Goal: Task Accomplishment & Management: Manage account settings

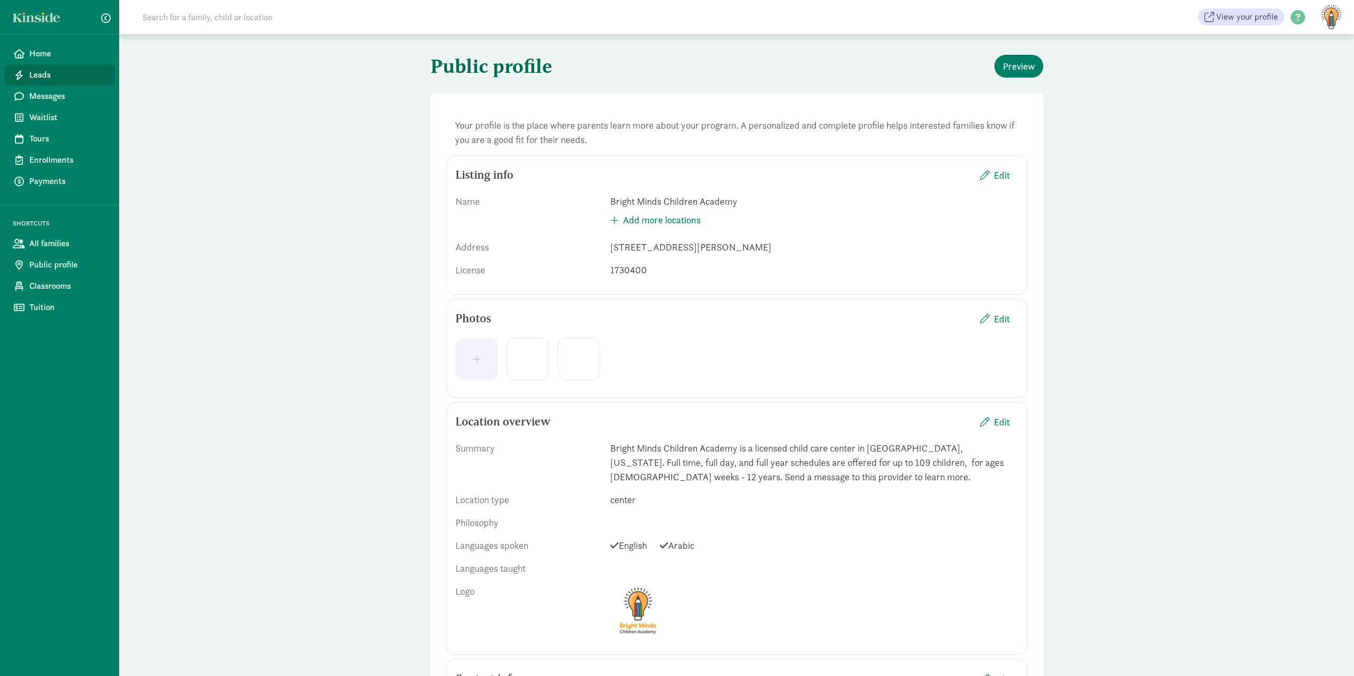
click at [60, 75] on span "Leads" at bounding box center [67, 75] width 77 height 13
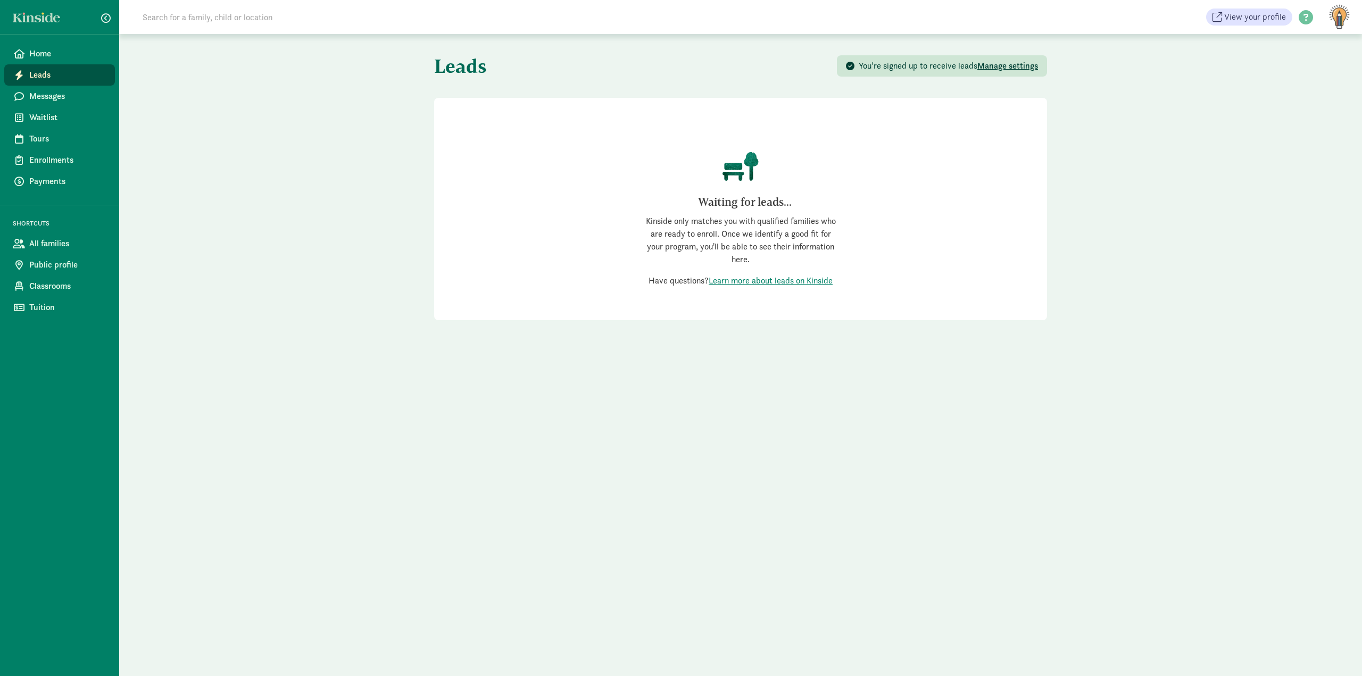
click at [86, 68] on link "Leads" at bounding box center [59, 74] width 111 height 21
click at [26, 262] on link "Public profile" at bounding box center [59, 264] width 111 height 21
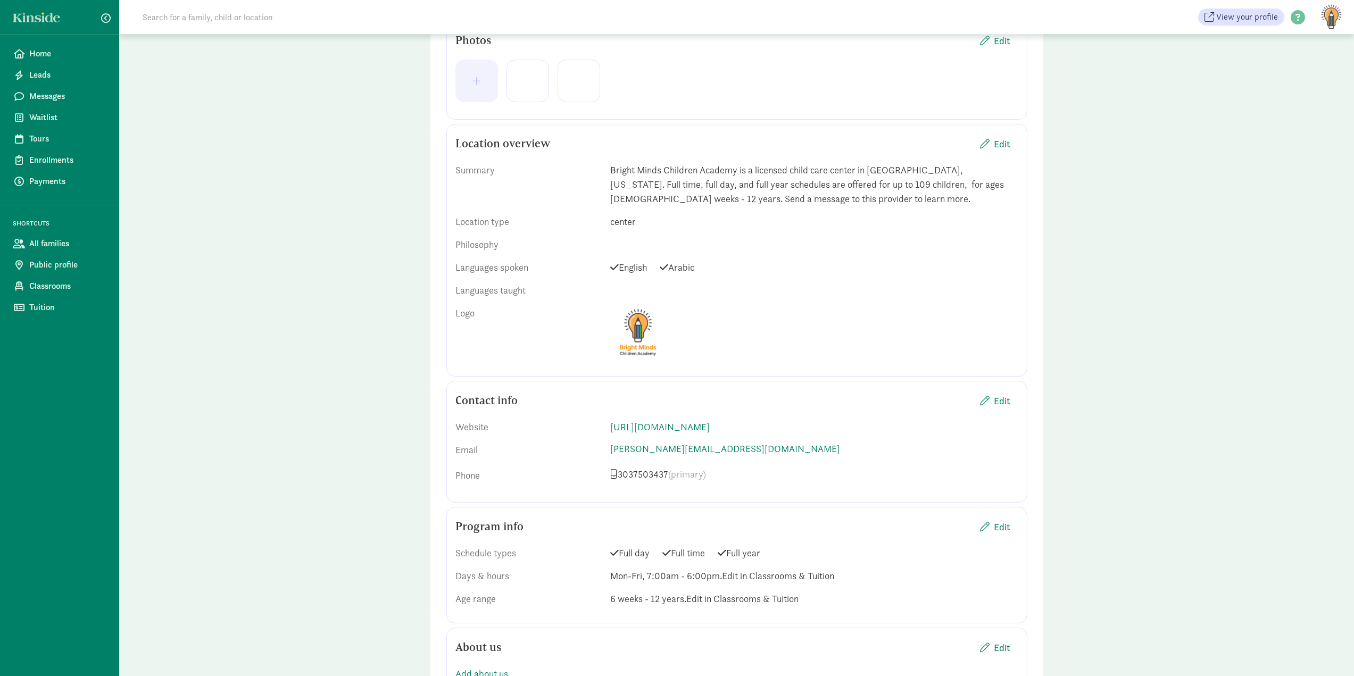
scroll to position [266, 0]
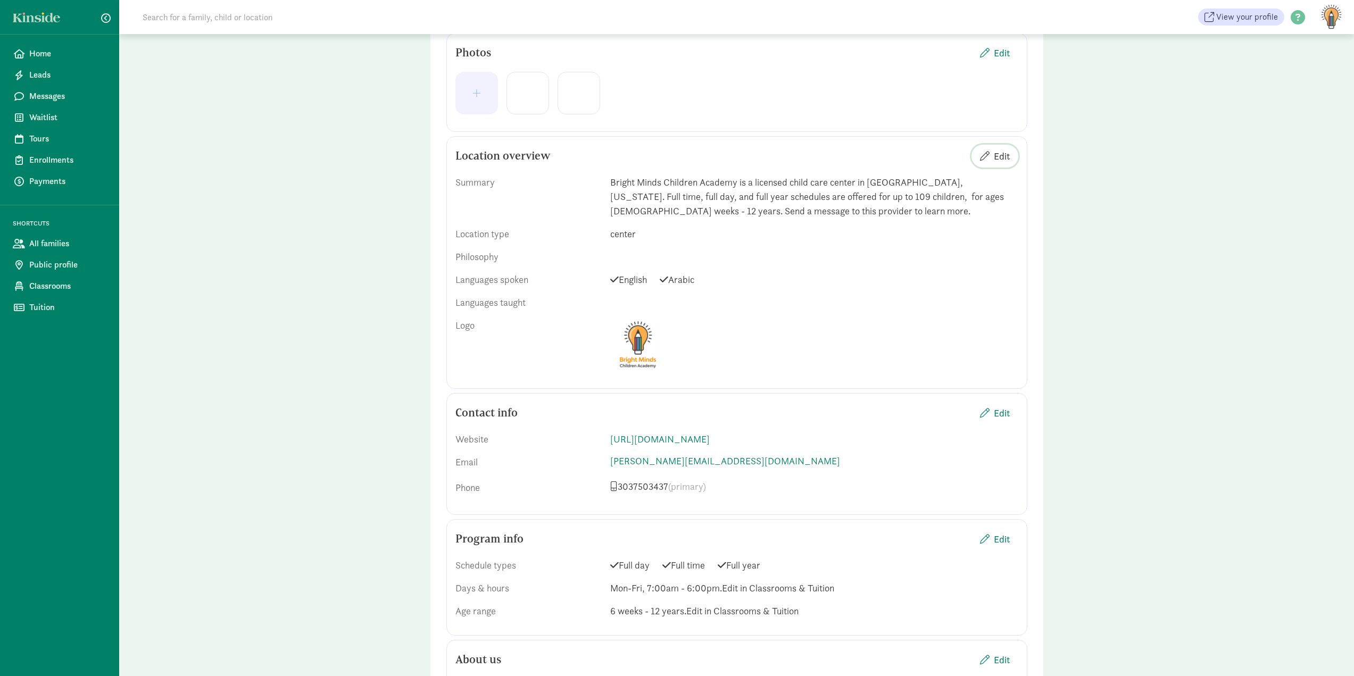
click at [1001, 148] on button "Edit" at bounding box center [994, 156] width 47 height 23
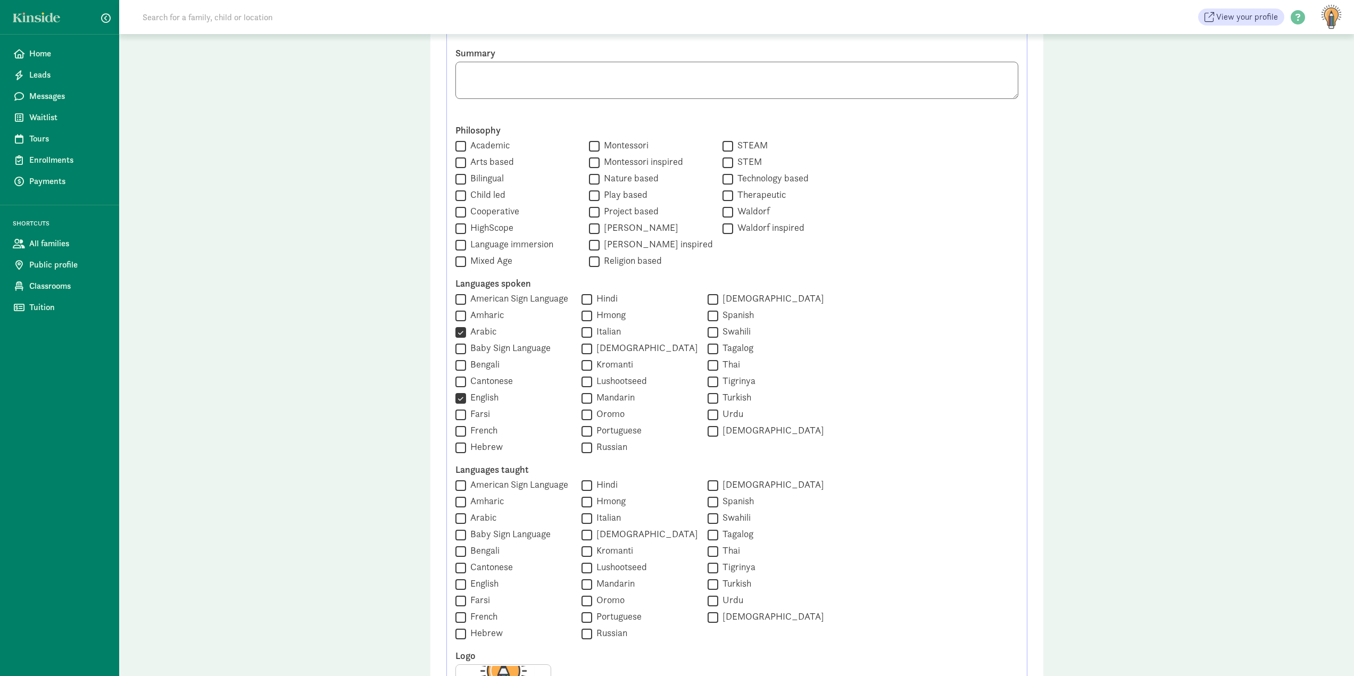
scroll to position [479, 0]
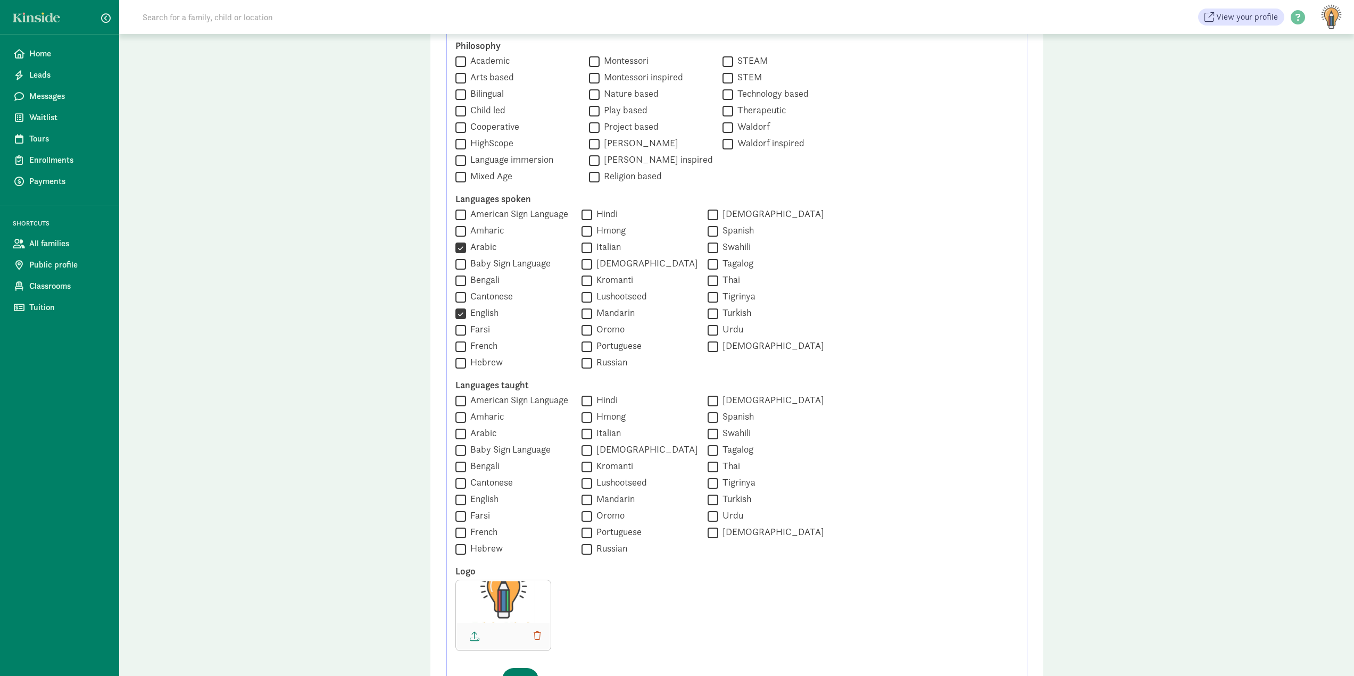
click at [463, 251] on input "Arabic" at bounding box center [460, 247] width 11 height 14
checkbox input "false"
click at [517, 258] on label "Baby Sign Language" at bounding box center [508, 263] width 85 height 13
click at [466, 258] on input "Baby Sign Language" at bounding box center [460, 264] width 11 height 14
checkbox input "true"
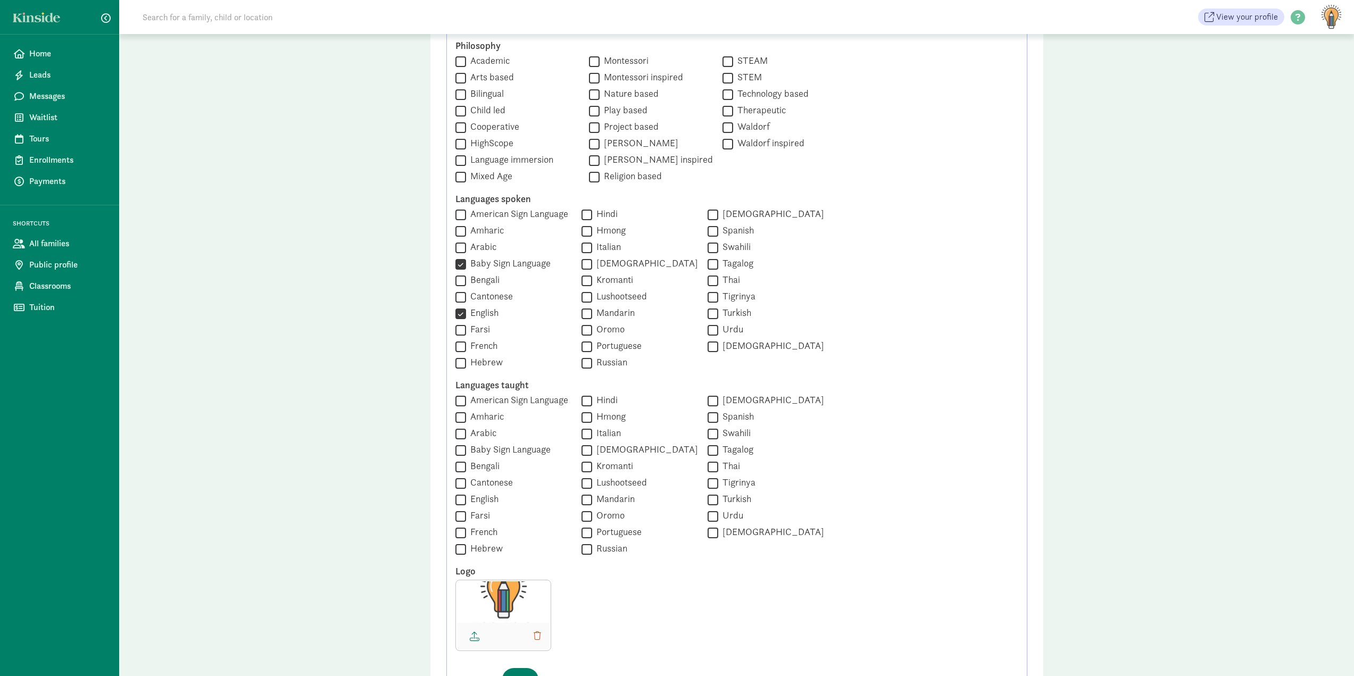
click at [708, 229] on input "Spanish" at bounding box center [713, 231] width 11 height 14
checkbox input "true"
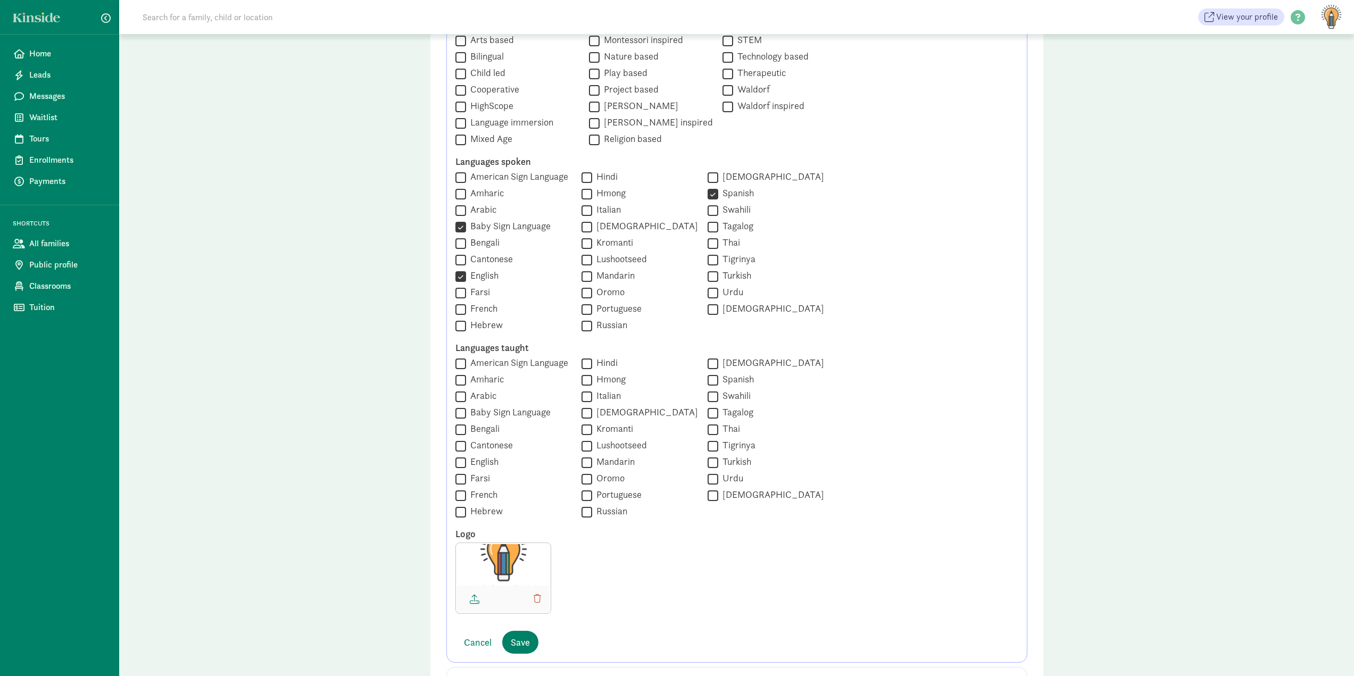
scroll to position [532, 0]
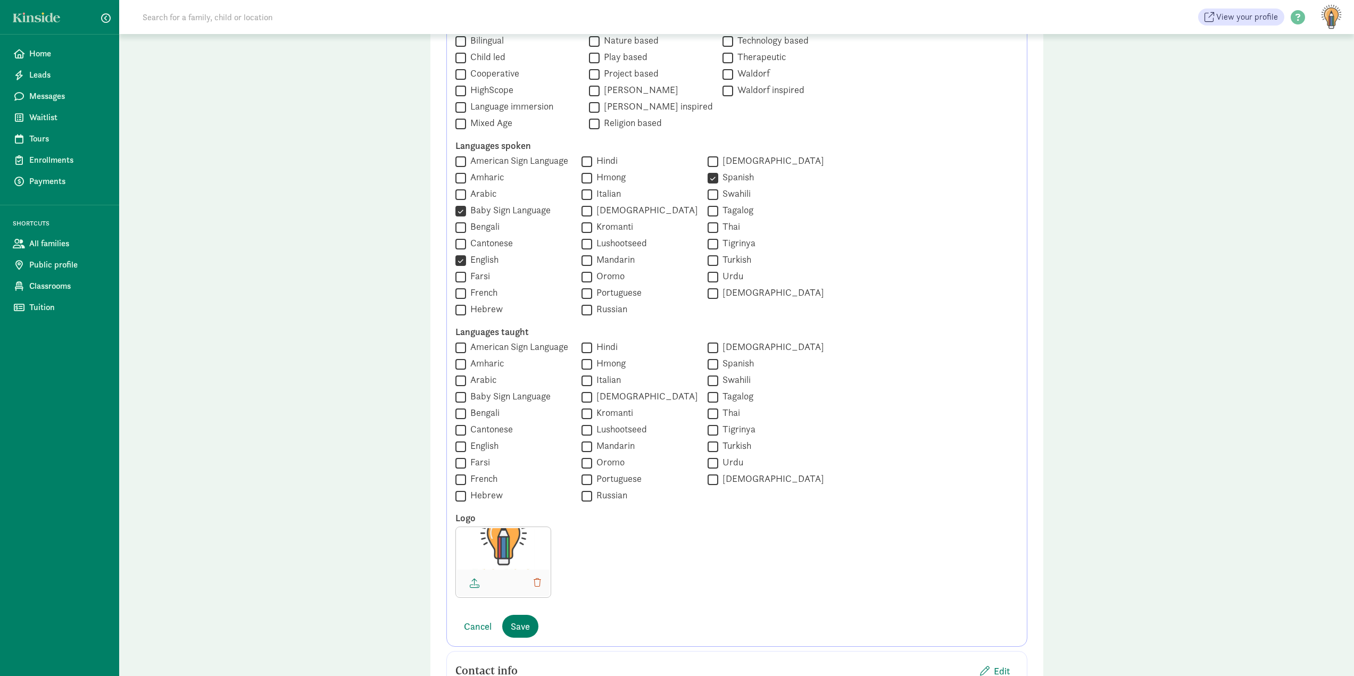
click at [507, 350] on label "American Sign Language" at bounding box center [517, 346] width 102 height 13
click at [466, 350] on input "American Sign Language" at bounding box center [460, 347] width 11 height 14
checkbox input "true"
click at [482, 447] on label "English" at bounding box center [482, 445] width 32 height 13
click at [466, 447] on input "English" at bounding box center [460, 446] width 11 height 14
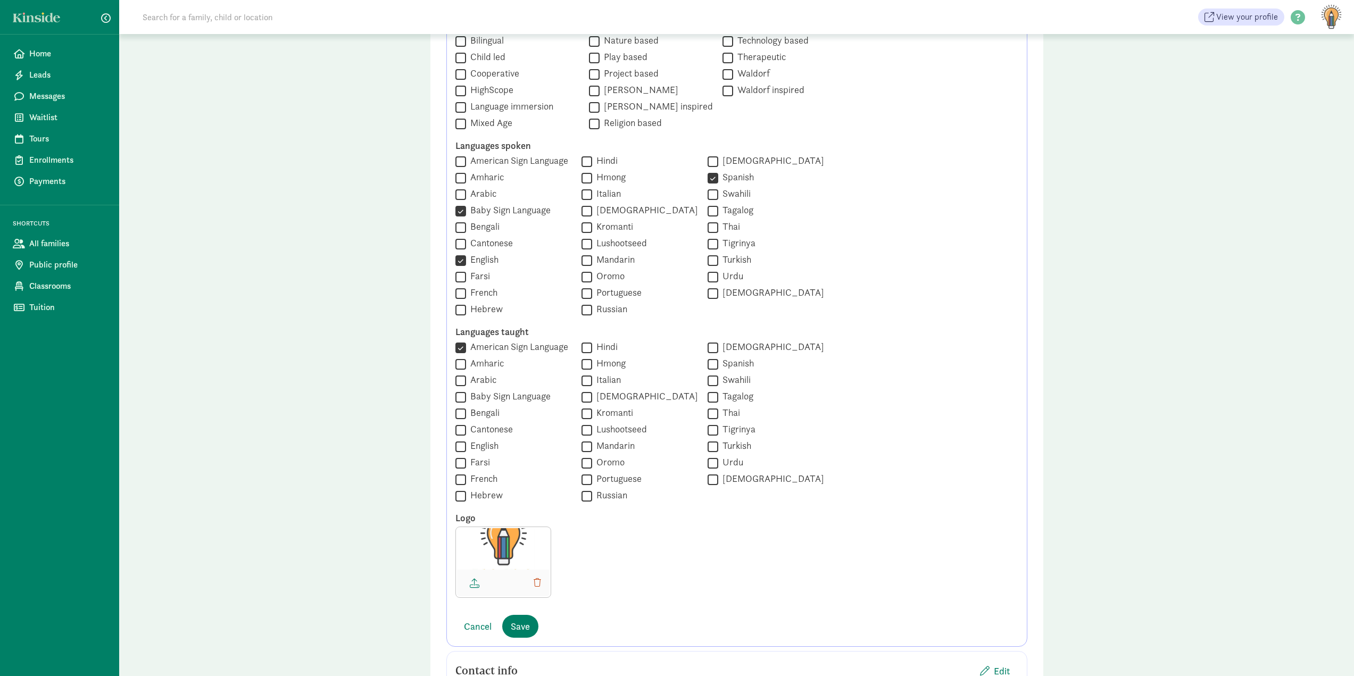
checkbox input "true"
click at [723, 364] on label "Spanish" at bounding box center [736, 363] width 36 height 13
click at [718, 364] on input "Spanish" at bounding box center [713, 364] width 11 height 14
checkbox input "true"
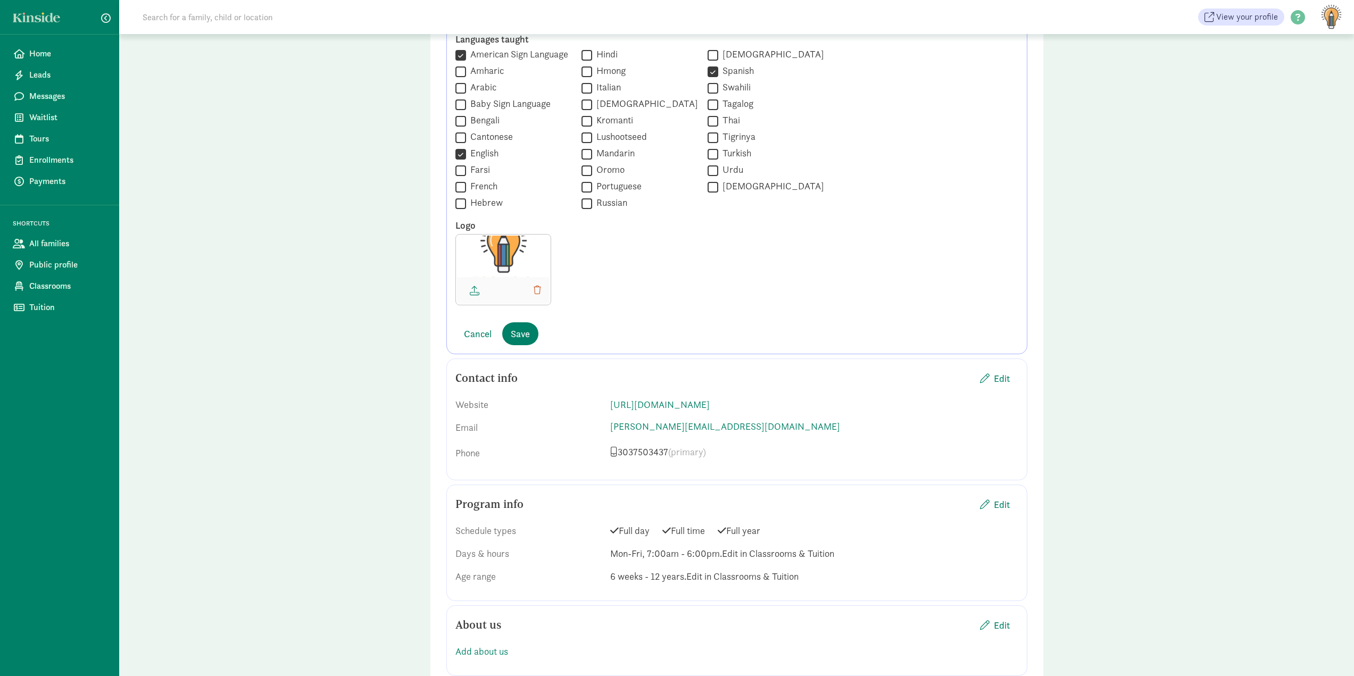
scroll to position [692, 0]
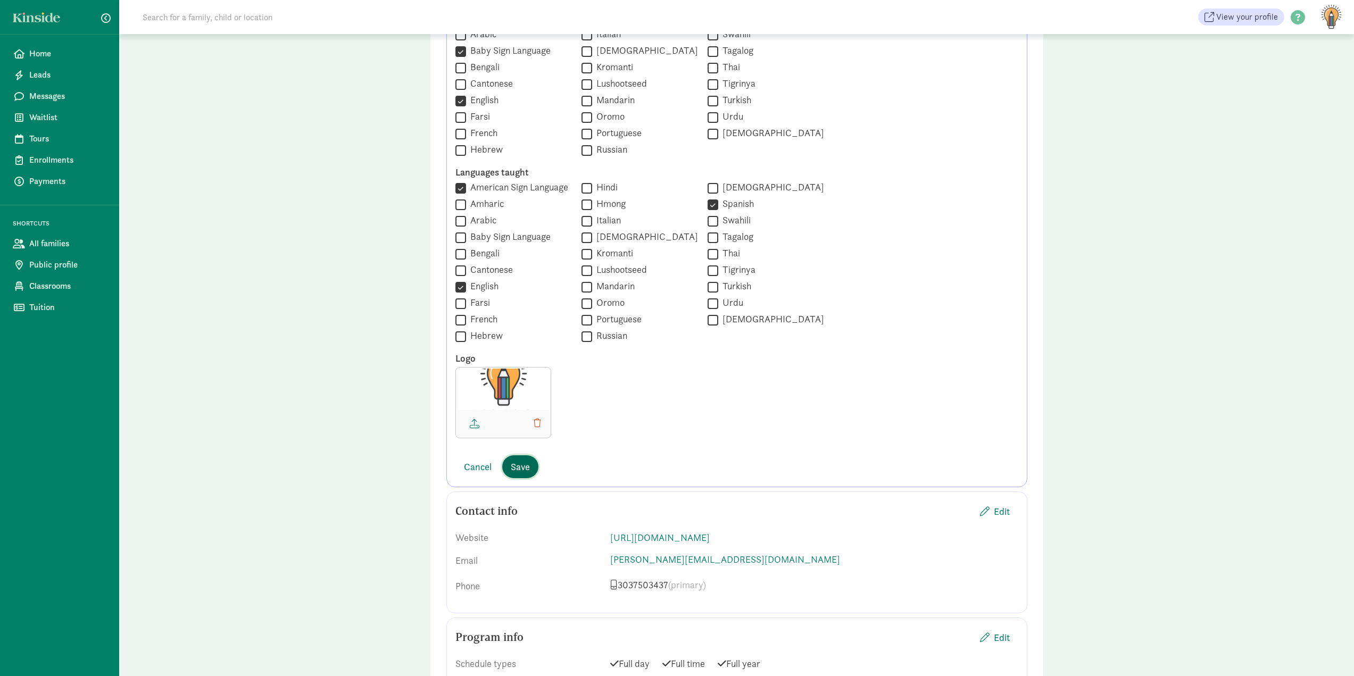
click at [522, 470] on span "Save" at bounding box center [520, 467] width 19 height 14
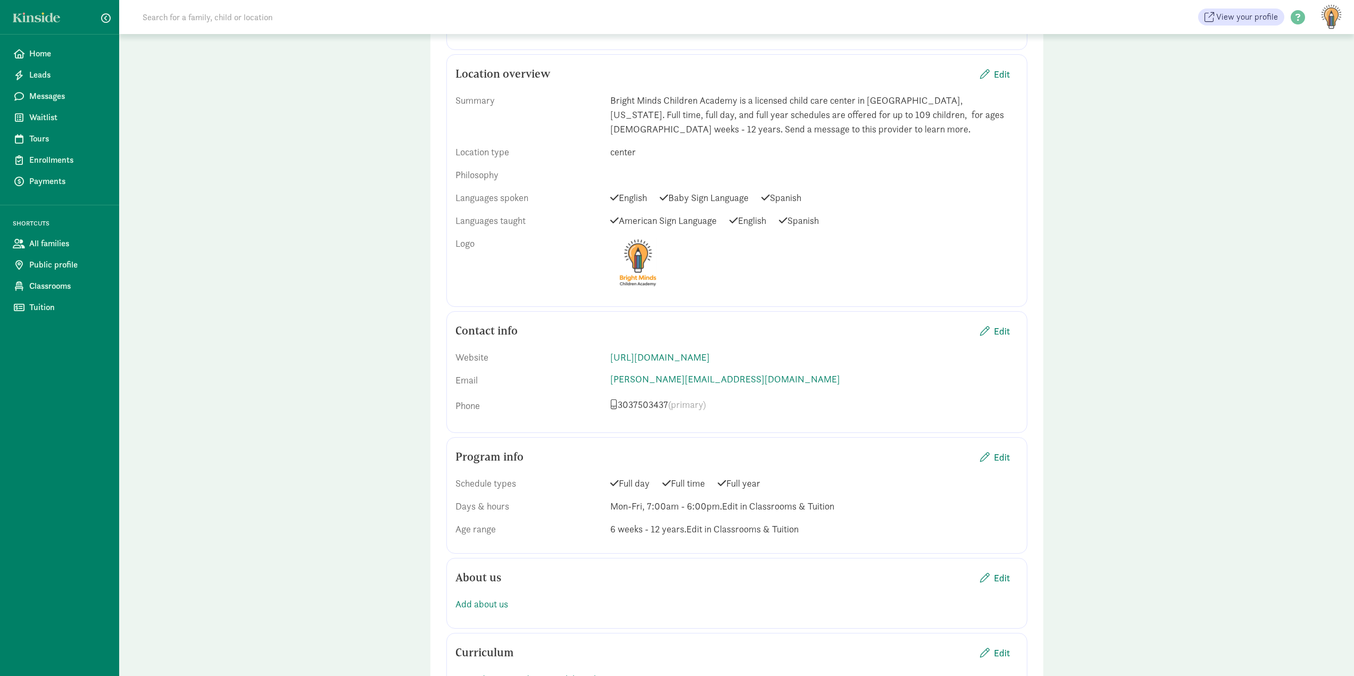
scroll to position [310, 0]
